Goal: Complete application form: Complete application form

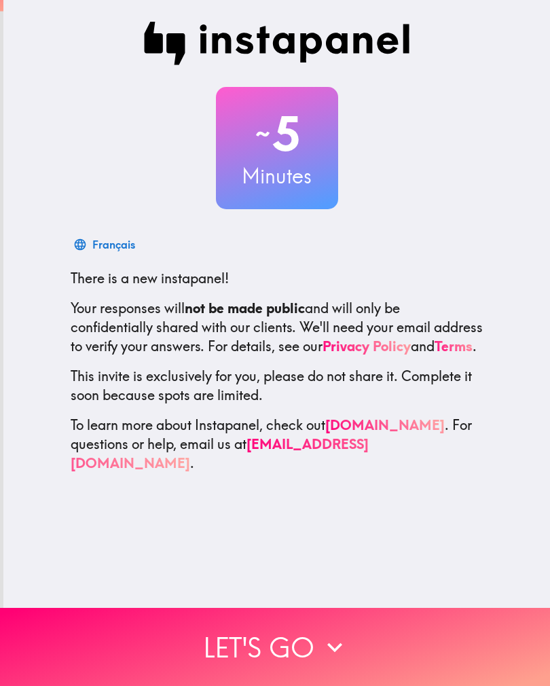
click at [287, 632] on button "Let's go" at bounding box center [275, 646] width 550 height 78
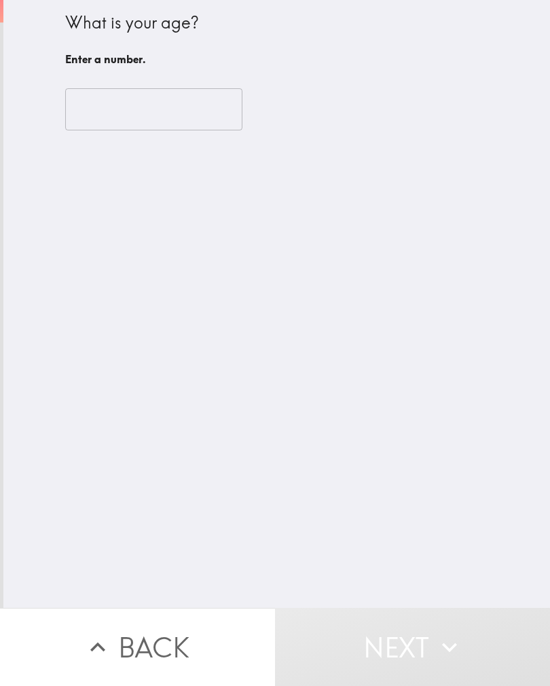
click at [164, 115] on input "number" at bounding box center [153, 109] width 177 height 42
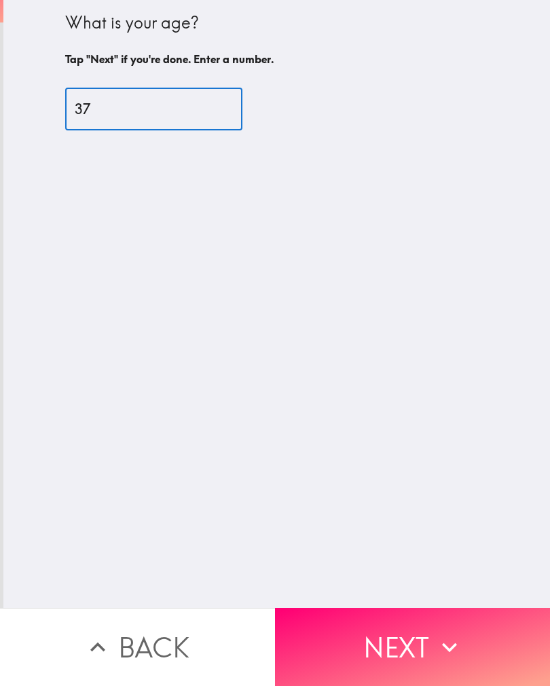
type input "37"
click at [383, 356] on div "What is your age? Tap "Next" if you're done. Enter a number. 37 ​" at bounding box center [276, 303] width 546 height 607
click at [392, 626] on button "Next" at bounding box center [412, 646] width 275 height 78
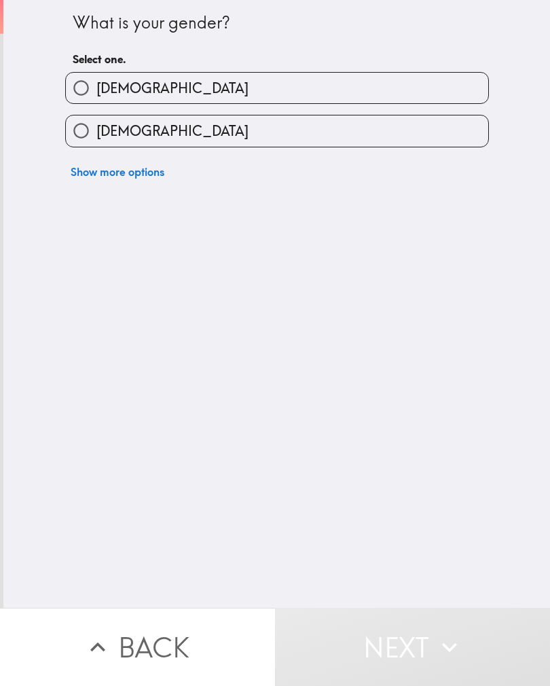
click at [402, 145] on label "[DEMOGRAPHIC_DATA]" at bounding box center [277, 130] width 422 height 31
click at [96, 145] on input "[DEMOGRAPHIC_DATA]" at bounding box center [81, 130] width 31 height 31
radio input "true"
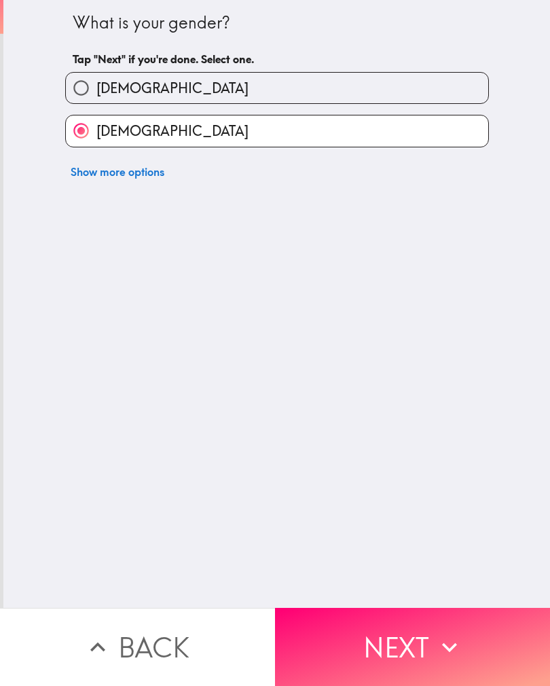
click at [335, 654] on button "Next" at bounding box center [412, 646] width 275 height 78
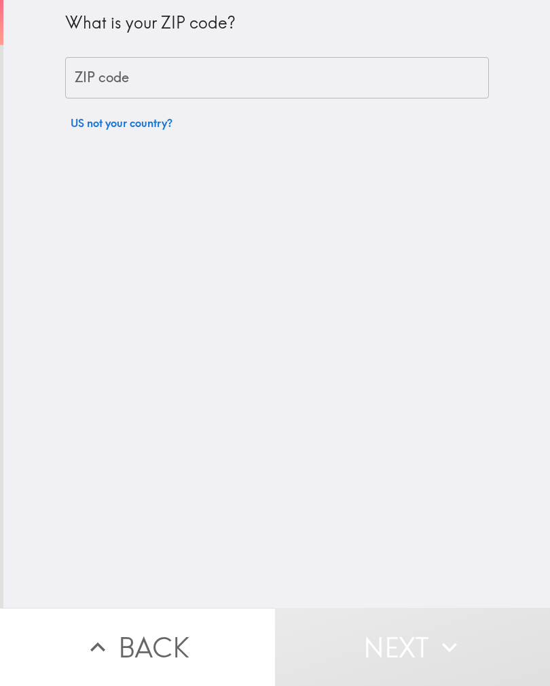
click at [392, 82] on input "ZIP code" at bounding box center [277, 78] width 424 height 42
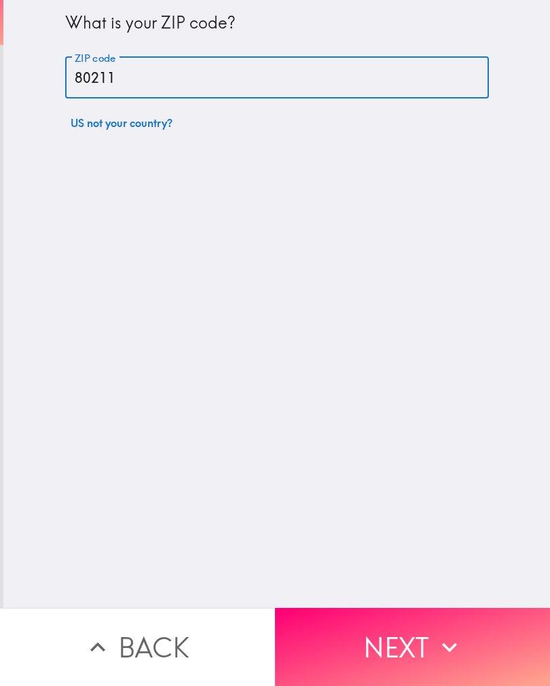
type input "80211"
click at [150, 390] on div "What is your ZIP code? ZIP code 80211 ZIP code US not your country?" at bounding box center [276, 303] width 546 height 607
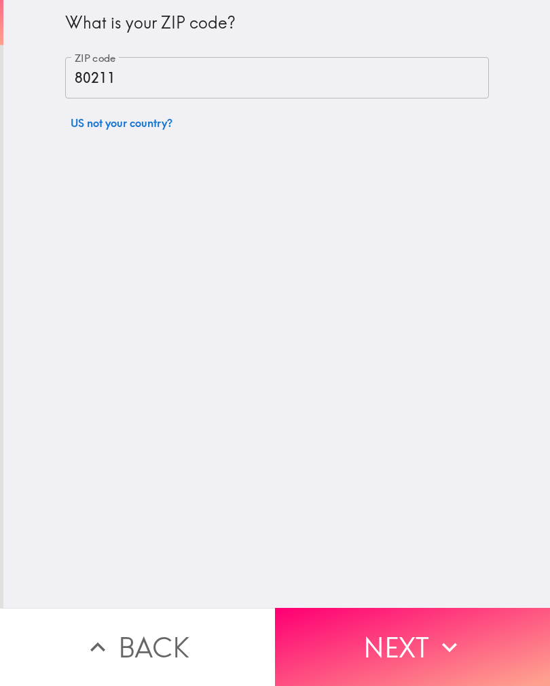
click at [379, 644] on button "Next" at bounding box center [412, 646] width 275 height 78
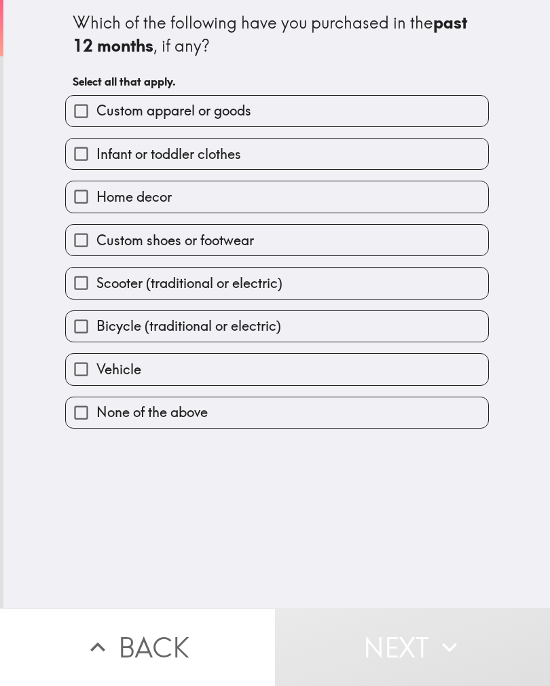
click at [322, 231] on label "Custom shoes or footwear" at bounding box center [277, 240] width 422 height 31
click at [96, 231] on input "Custom shoes or footwear" at bounding box center [81, 240] width 31 height 31
checkbox input "true"
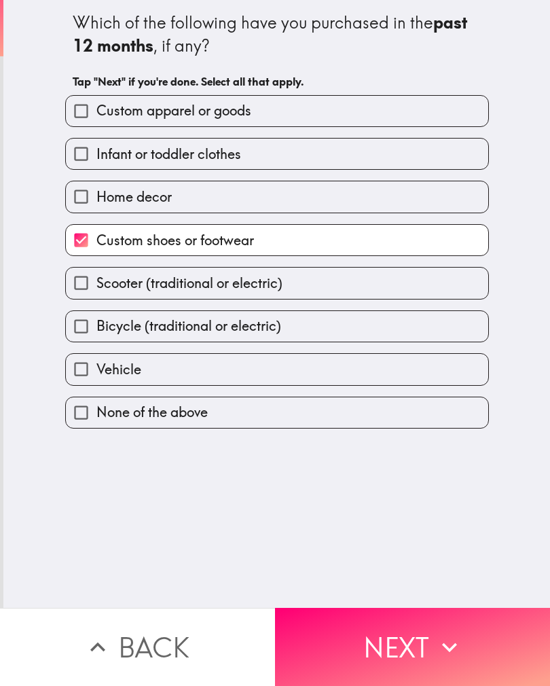
click at [371, 643] on button "Next" at bounding box center [412, 646] width 275 height 78
click at [354, 652] on button "Next" at bounding box center [412, 646] width 275 height 78
